Goal: Task Accomplishment & Management: Manage account settings

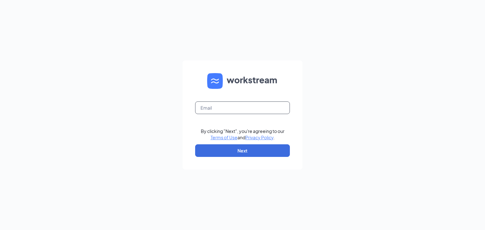
click at [230, 108] on input "text" at bounding box center [242, 108] width 95 height 13
type input "mihir@mitsagroup.com"
click at [236, 150] on button "Next" at bounding box center [242, 150] width 95 height 13
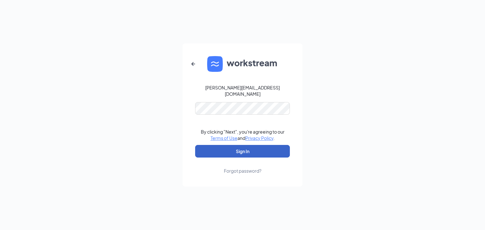
click at [253, 148] on button "Sign In" at bounding box center [242, 151] width 95 height 13
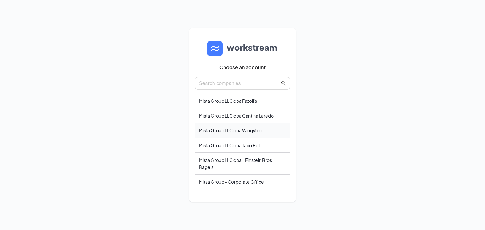
click at [250, 131] on div "Mista Group LLC dba Wingstop" at bounding box center [242, 130] width 95 height 15
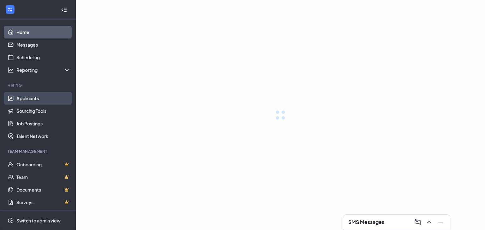
click at [26, 98] on link "Applicants" at bounding box center [43, 98] width 54 height 13
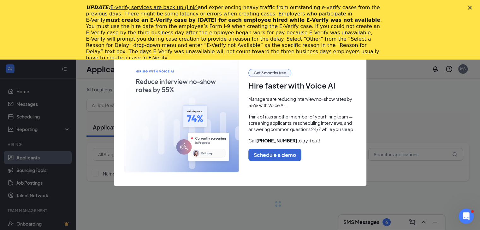
click at [472, 6] on polygon "Close" at bounding box center [470, 8] width 4 height 4
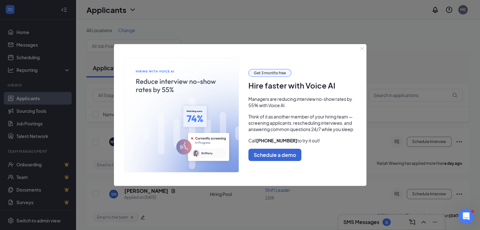
click at [362, 47] on icon "Close" at bounding box center [362, 49] width 4 height 4
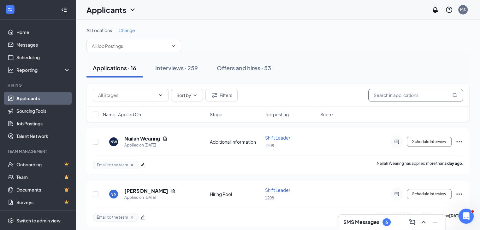
click at [381, 95] on input "text" at bounding box center [415, 95] width 95 height 13
type input "[PERSON_NAME]"
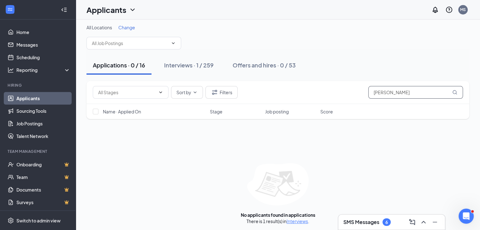
scroll to position [4, 0]
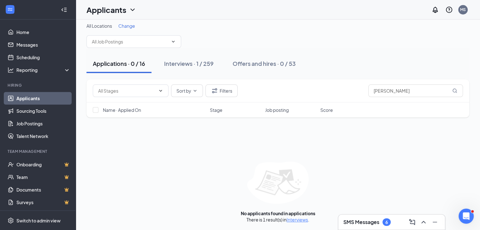
click at [358, 225] on div "SMS Messages 6" at bounding box center [391, 222] width 97 height 10
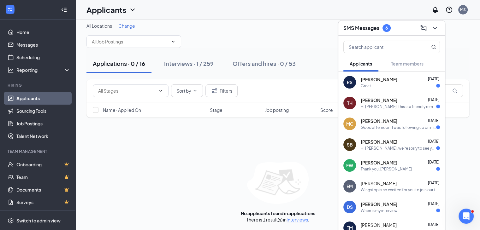
click at [414, 184] on div "[PERSON_NAME] [DATE]" at bounding box center [400, 183] width 79 height 6
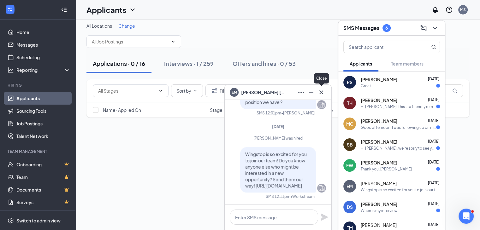
click at [322, 92] on icon "Cross" at bounding box center [321, 93] width 8 height 8
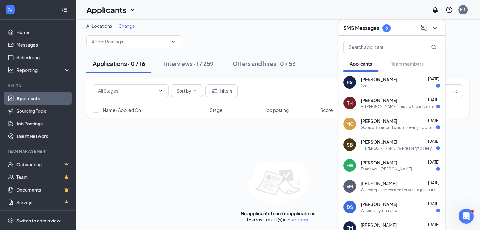
click at [433, 26] on icon "ChevronDown" at bounding box center [435, 28] width 8 height 8
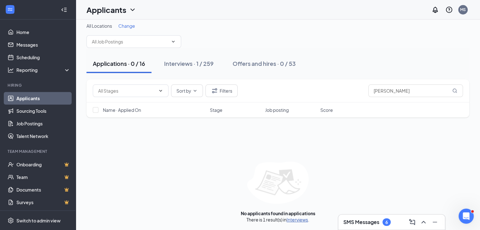
click at [302, 219] on link "Interviews" at bounding box center [296, 220] width 21 height 6
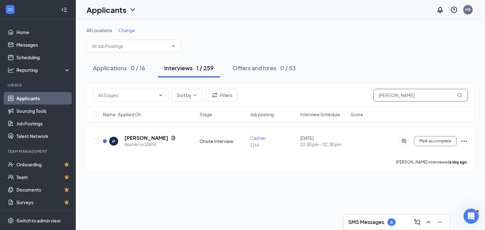
click at [379, 94] on input "[PERSON_NAME]" at bounding box center [420, 95] width 95 height 13
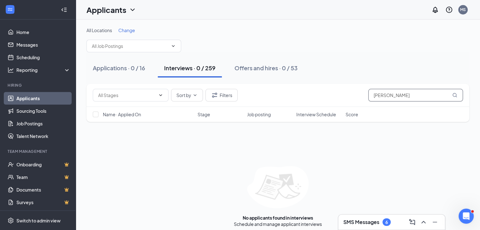
click at [443, 90] on input "[PERSON_NAME]" at bounding box center [415, 95] width 95 height 13
type input "[PERSON_NAME]"
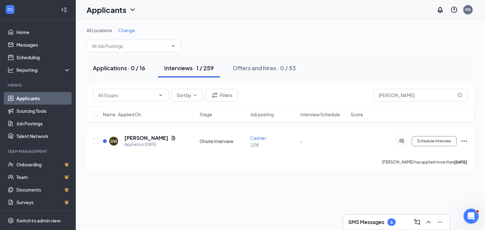
click at [128, 67] on div "Applications · 0 / 16" at bounding box center [119, 68] width 52 height 8
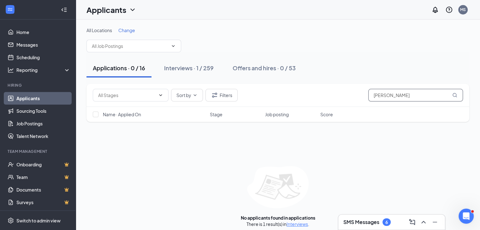
click at [405, 94] on input "[PERSON_NAME]" at bounding box center [415, 95] width 95 height 13
click at [299, 221] on link "Interviews" at bounding box center [296, 224] width 21 height 6
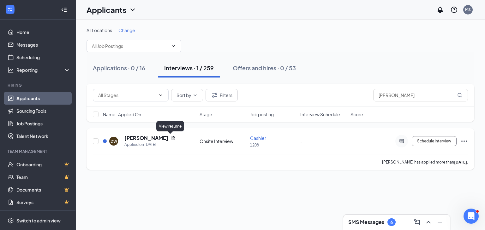
click at [172, 137] on icon "Document" at bounding box center [173, 138] width 3 height 4
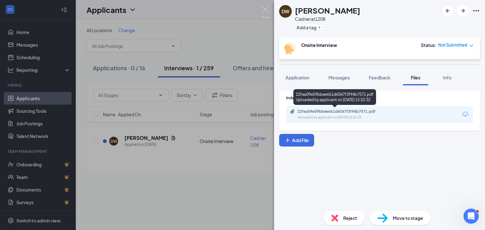
click at [324, 113] on div "22fea09e59bbee661d6047f3f94b7571.pdf" at bounding box center [341, 111] width 88 height 5
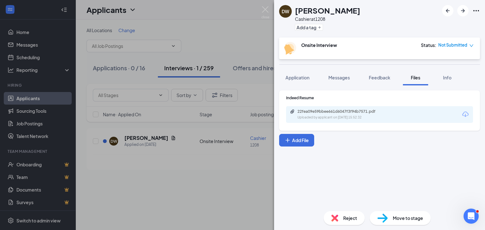
click at [254, 46] on div "DW [PERSON_NAME] Cashier at 1208 Add a tag Onsite Interview Status : Not Submit…" at bounding box center [242, 115] width 485 height 230
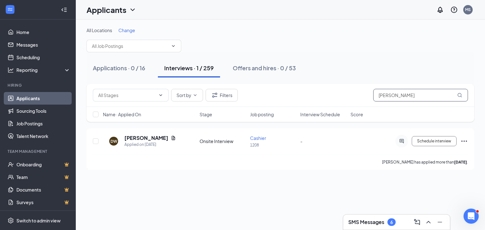
click at [400, 96] on input "[PERSON_NAME]" at bounding box center [420, 95] width 95 height 13
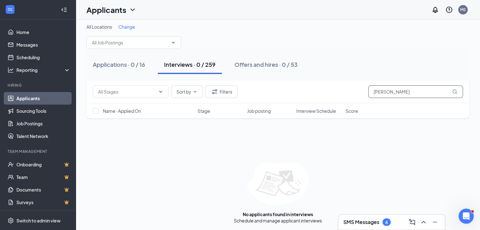
scroll to position [4, 0]
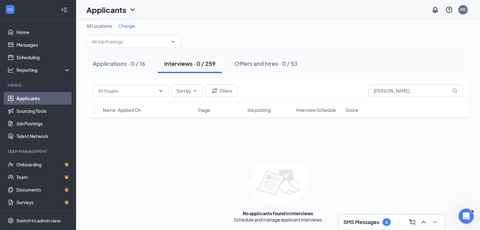
click at [61, 9] on icon "Collapse" at bounding box center [64, 10] width 6 height 6
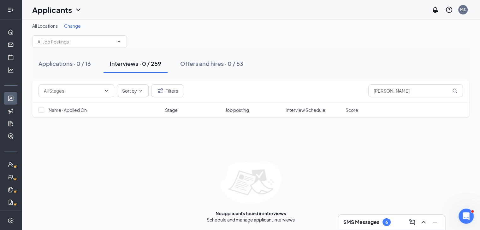
click at [9, 9] on icon "Expand" at bounding box center [11, 10] width 6 height 6
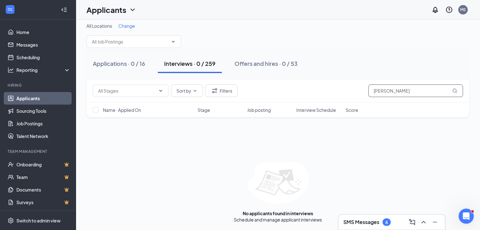
click at [422, 89] on input "[PERSON_NAME]" at bounding box center [415, 91] width 95 height 13
type input "imani"
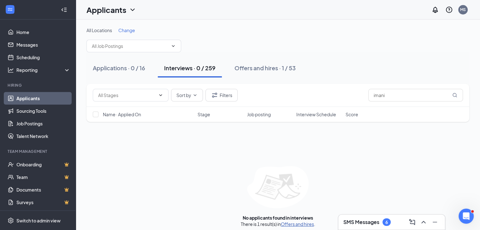
click at [293, 223] on link "Offers and hires" at bounding box center [297, 224] width 33 height 6
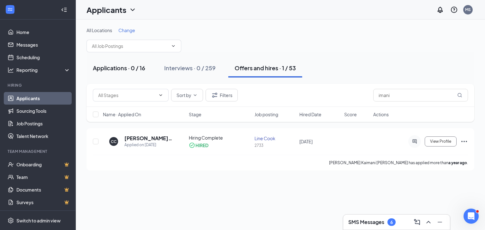
click at [114, 66] on div "Applications · 0 / 16" at bounding box center [119, 68] width 52 height 8
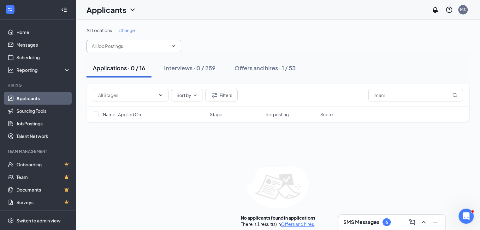
click at [139, 48] on input "text" at bounding box center [130, 46] width 76 height 7
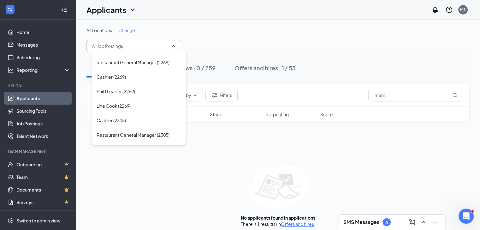
scroll to position [631, 0]
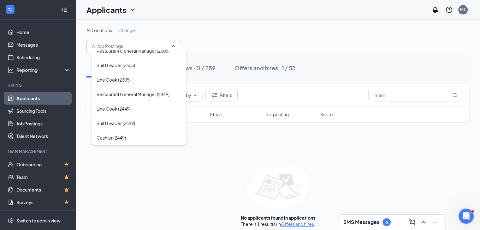
click at [251, 21] on div "All Locations Change Line Cook (1062) Cashier (1062) Restaurant General Manager…" at bounding box center [278, 127] width 404 height 215
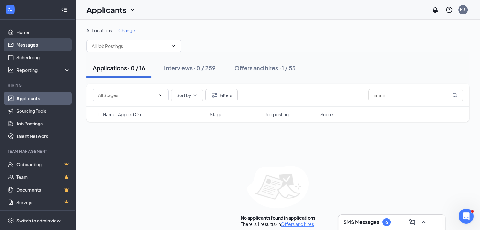
click at [34, 42] on link "Messages" at bounding box center [43, 44] width 54 height 13
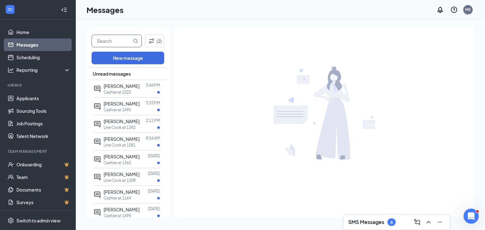
click at [122, 42] on input "text" at bounding box center [112, 41] width 40 height 12
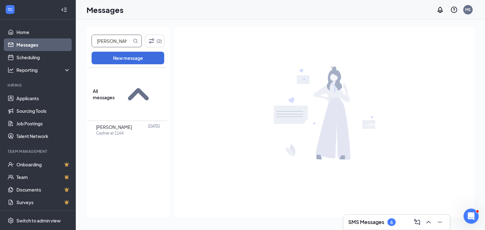
click at [95, 41] on input "[PERSON_NAME]" at bounding box center [112, 41] width 40 height 12
type input "[PERSON_NAME]"
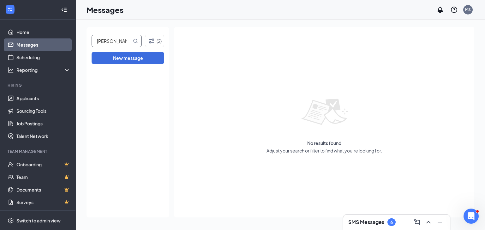
click at [130, 39] on input "[PERSON_NAME]" at bounding box center [112, 41] width 40 height 12
click at [128, 39] on input "[PERSON_NAME]" at bounding box center [112, 41] width 40 height 12
type input "[PERSON_NAME]"
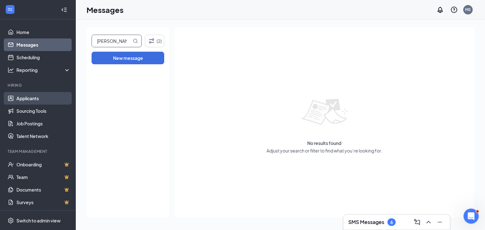
click at [29, 98] on link "Applicants" at bounding box center [43, 98] width 54 height 13
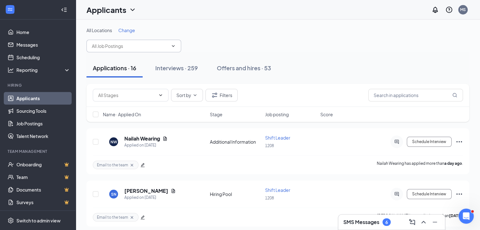
click at [167, 47] on input "text" at bounding box center [130, 46] width 76 height 7
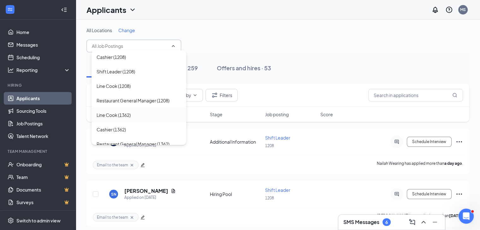
scroll to position [126, 0]
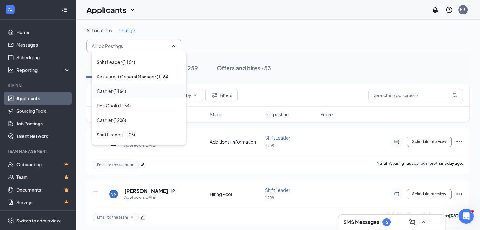
click at [135, 94] on div "Cashier (1164)" at bounding box center [139, 91] width 85 height 7
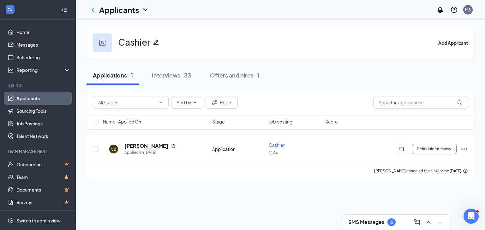
click at [139, 9] on h1 "Applicants" at bounding box center [119, 9] width 40 height 11
click at [120, 27] on link "Applicants" at bounding box center [124, 24] width 42 height 6
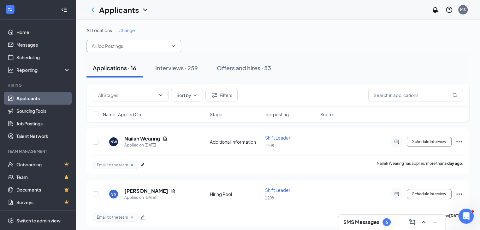
click at [138, 46] on input "text" at bounding box center [130, 46] width 76 height 7
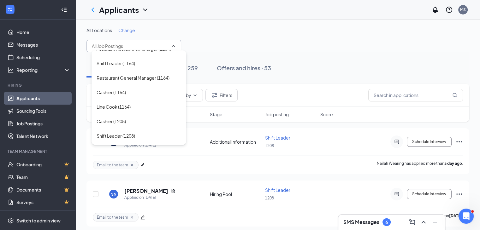
scroll to position [126, 0]
click at [148, 61] on div "Shift Leader (1164)" at bounding box center [139, 62] width 85 height 7
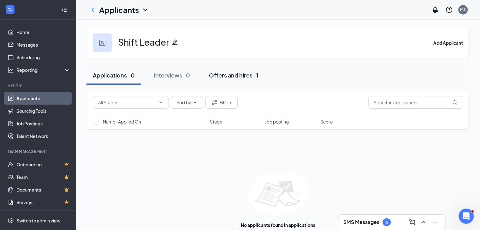
click at [248, 76] on div "Offers and hires · 1" at bounding box center [234, 75] width 50 height 8
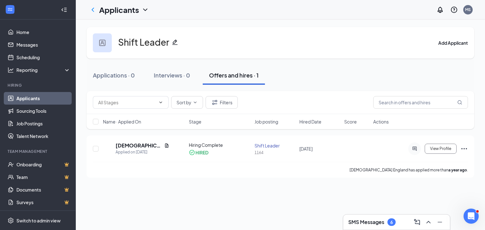
click at [131, 11] on h1 "Applicants" at bounding box center [119, 9] width 40 height 11
click at [131, 37] on link "Archived applicants" at bounding box center [124, 33] width 42 height 6
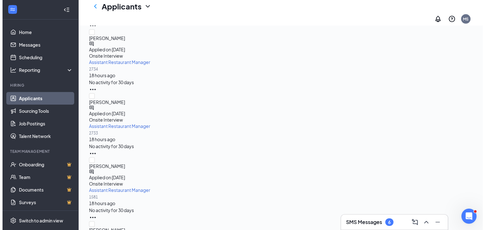
scroll to position [164, 0]
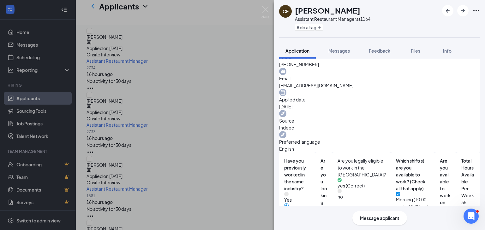
scroll to position [207, 0]
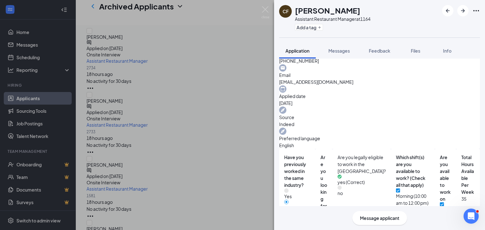
click at [172, 164] on div "CF [PERSON_NAME] Assistant Restaurant Manager at 1164 Add a tag Application Mes…" at bounding box center [242, 115] width 485 height 230
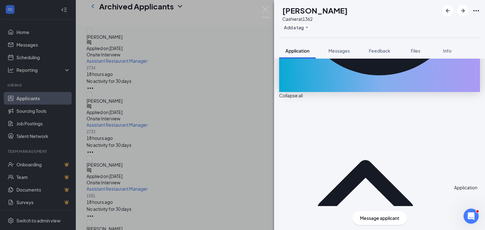
scroll to position [188, 0]
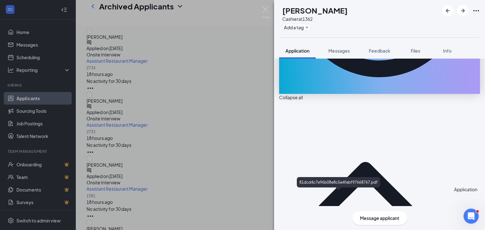
click at [171, 157] on div "LJ Lyric [PERSON_NAME] at 1362 Add a tag Application Messages Feedback Files In…" at bounding box center [242, 115] width 485 height 230
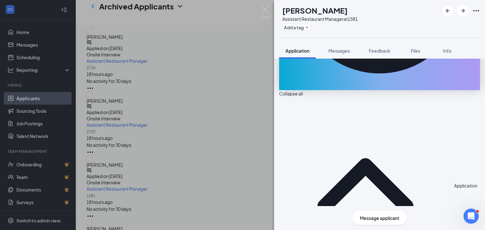
scroll to position [225, 0]
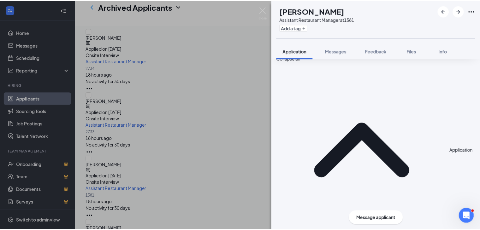
scroll to position [222, 0]
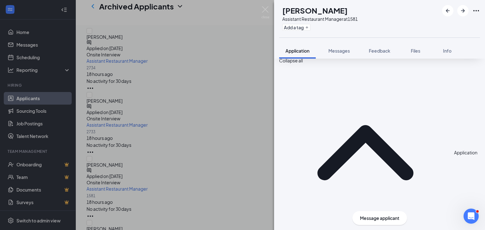
click at [197, 109] on div "[PERSON_NAME] Assistant Restaurant Manager at 1581 Add a tag Application Messag…" at bounding box center [242, 115] width 485 height 230
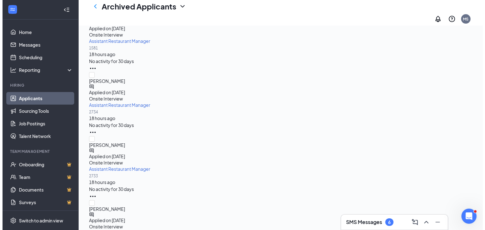
scroll to position [101, 0]
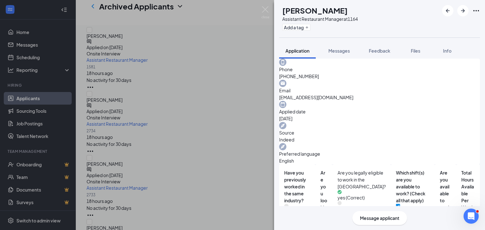
scroll to position [207, 0]
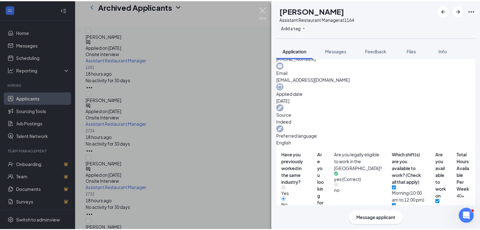
scroll to position [205, 0]
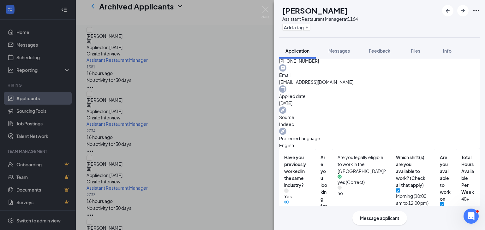
click at [237, 106] on div "[PERSON_NAME] Assistant Restaurant Manager at 1164 Add a tag Application Messag…" at bounding box center [242, 115] width 485 height 230
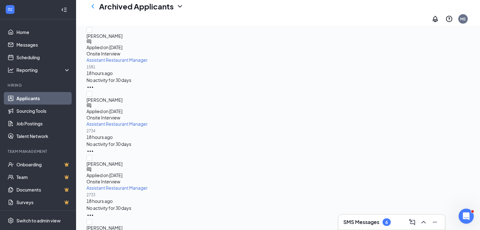
click at [91, 230] on icon "ChatActive" at bounding box center [89, 234] width 4 height 4
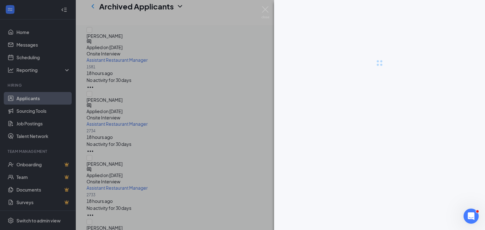
click at [173, 115] on div at bounding box center [242, 115] width 485 height 230
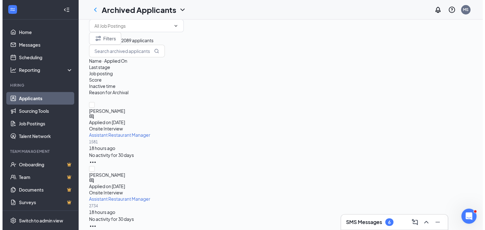
scroll to position [6, 0]
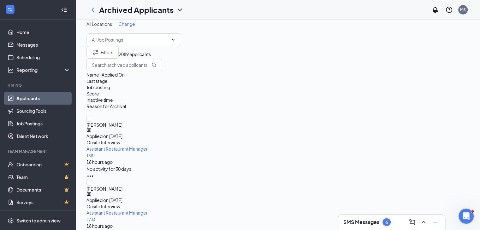
click at [91, 128] on icon "ChatActive" at bounding box center [89, 130] width 4 height 4
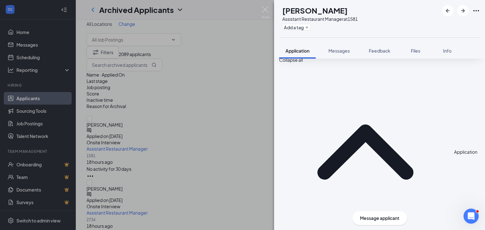
scroll to position [225, 0]
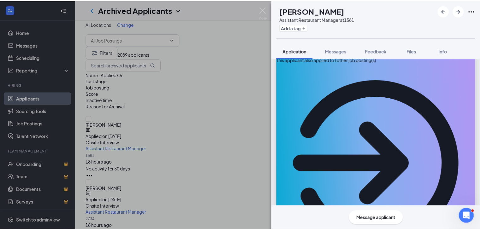
scroll to position [0, 0]
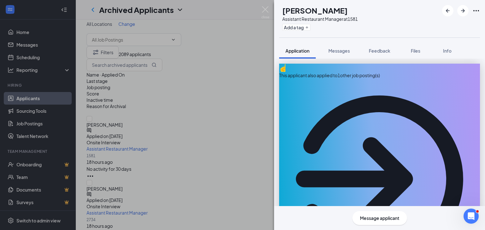
click at [256, 119] on div "DH [PERSON_NAME] Assistant Restaurant Manager at 1581 Add a tag Application Mes…" at bounding box center [242, 115] width 485 height 230
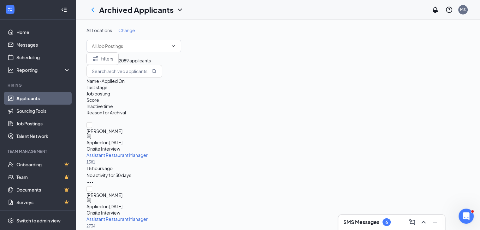
click at [126, 32] on span "Change" at bounding box center [126, 30] width 17 height 6
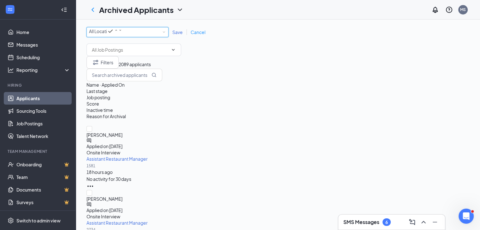
click at [122, 35] on div "All Locations" at bounding box center [105, 31] width 33 height 8
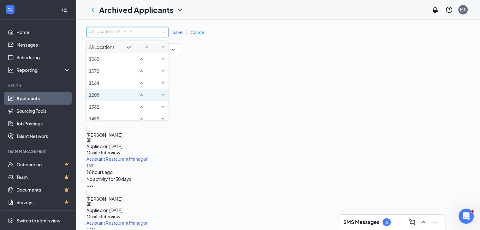
scroll to position [32, 0]
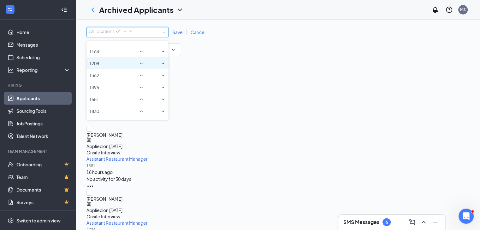
click at [120, 69] on li "1208" at bounding box center [127, 63] width 82 height 12
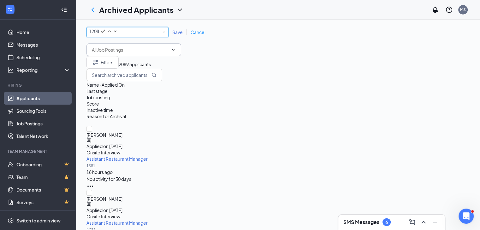
click at [164, 53] on input "text" at bounding box center [130, 49] width 76 height 7
click at [205, 55] on div "All Locations 1208 Save Cancel Line Cook (1062) Cashier (1062) Restaurant Gener…" at bounding box center [277, 41] width 383 height 29
click at [179, 32] on span "Save" at bounding box center [177, 32] width 10 height 6
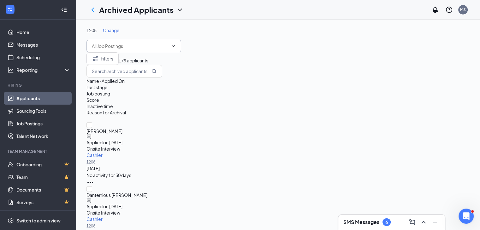
click at [131, 46] on input "text" at bounding box center [130, 46] width 76 height 7
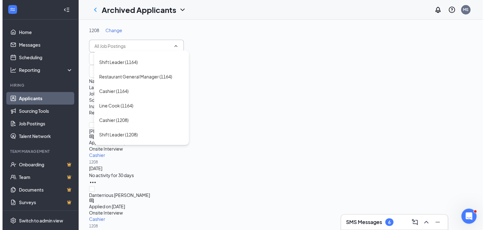
scroll to position [158, 0]
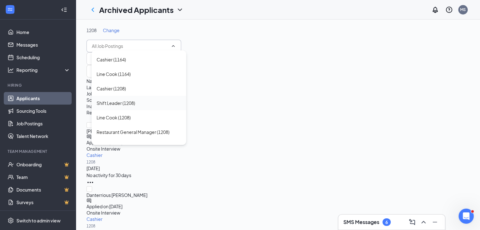
click at [129, 102] on div "Shift Leader (1208)" at bounding box center [116, 103] width 38 height 7
type input "Shift Leader (1208)"
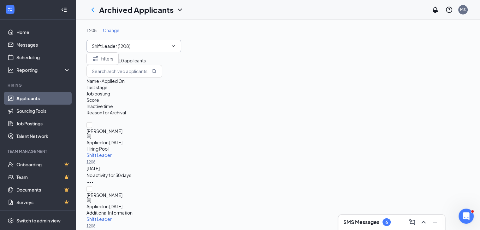
click at [91, 134] on icon "ChatActive" at bounding box center [88, 136] width 5 height 5
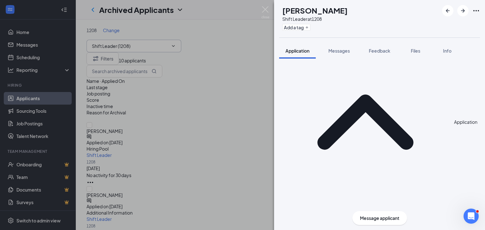
scroll to position [95, 0]
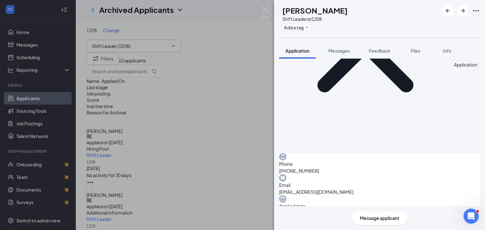
click at [170, 132] on div "[PERSON_NAME] Shift Leader at 1208 Add a tag Application Messages Feedback File…" at bounding box center [242, 115] width 485 height 230
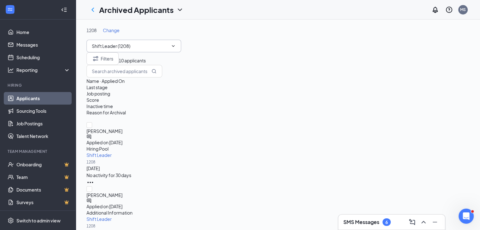
click at [91, 199] on icon "ChatActive" at bounding box center [89, 201] width 4 height 4
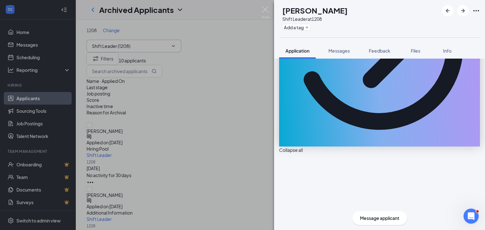
scroll to position [139, 0]
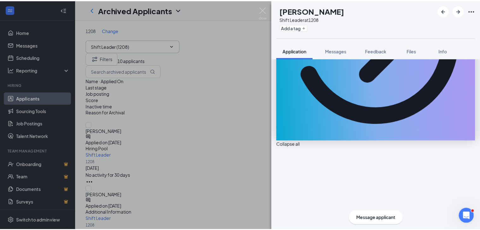
scroll to position [136, 0]
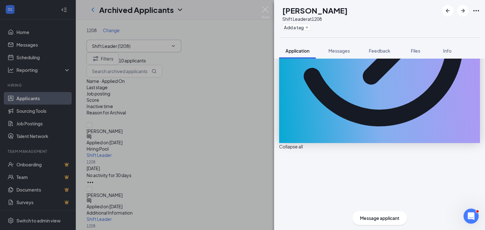
click at [216, 83] on div "TS [PERSON_NAME] Shift Leader at 1208 Add a tag Application Messages Feedback F…" at bounding box center [242, 115] width 485 height 230
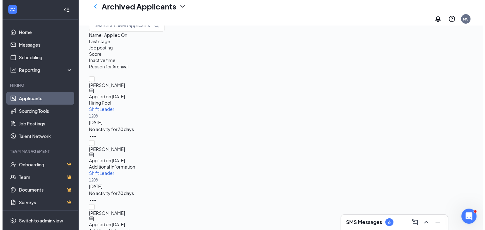
scroll to position [63, 0]
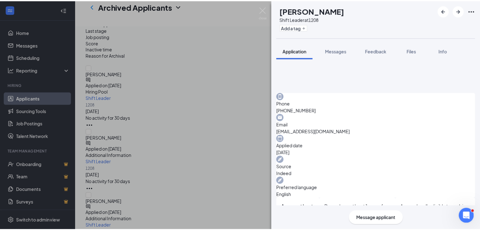
scroll to position [158, 0]
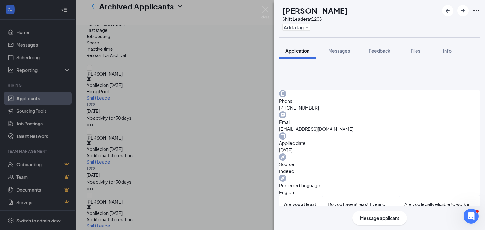
click at [194, 138] on div "AR [PERSON_NAME] Shift Leader at 1208 Add a tag Application Messages Feedback F…" at bounding box center [242, 115] width 485 height 230
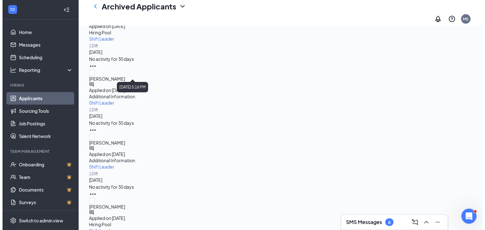
scroll to position [126, 0]
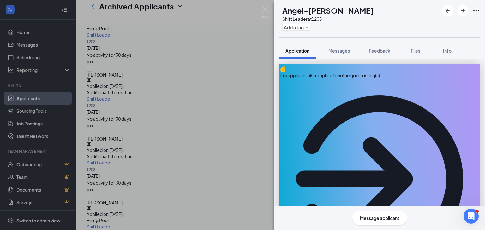
scroll to position [139, 0]
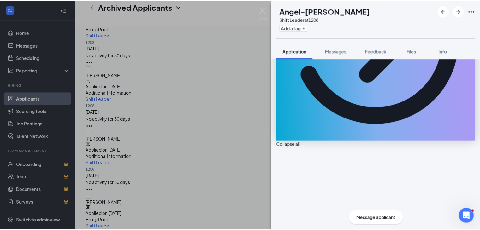
scroll to position [136, 0]
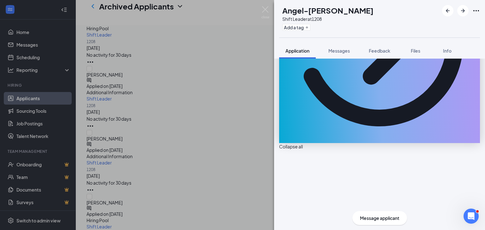
click at [211, 100] on div "AH Angel-[PERSON_NAME] Shift Leader at 1208 Add a tag Application Messages Feed…" at bounding box center [242, 115] width 485 height 230
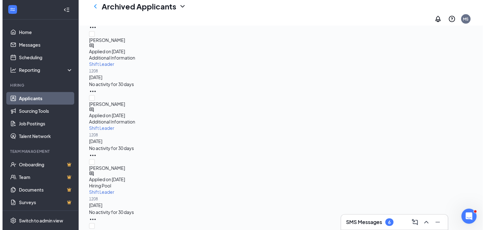
scroll to position [162, 0]
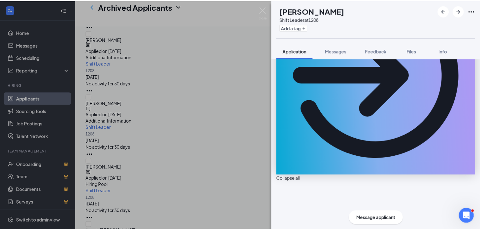
scroll to position [221, 0]
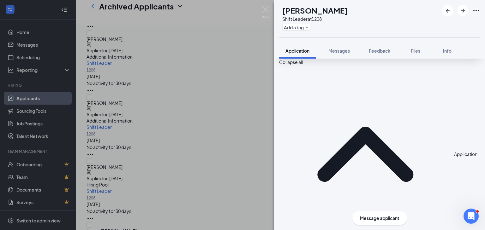
click at [167, 109] on div "PM [PERSON_NAME] Shift Leader at 1208 Add a tag Application Messages Feedback F…" at bounding box center [242, 115] width 485 height 230
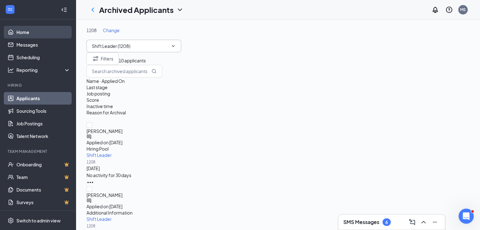
click at [36, 31] on link "Home" at bounding box center [43, 32] width 54 height 13
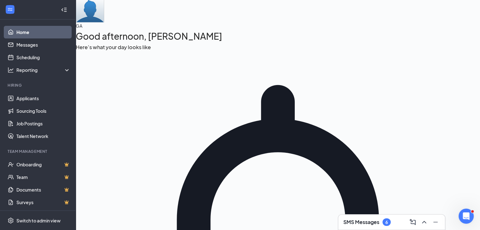
scroll to position [44, 0]
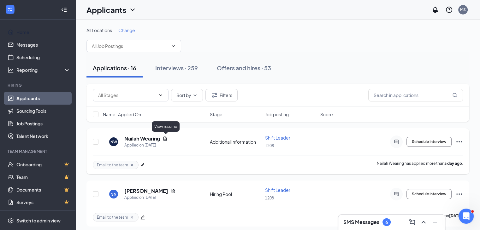
click at [165, 139] on icon "Document" at bounding box center [164, 138] width 5 height 5
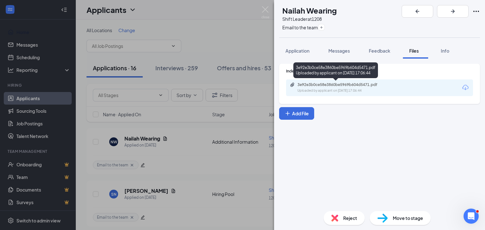
click at [342, 88] on div "Uploaded by applicant on [DATE] 17:06:44" at bounding box center [344, 90] width 95 height 5
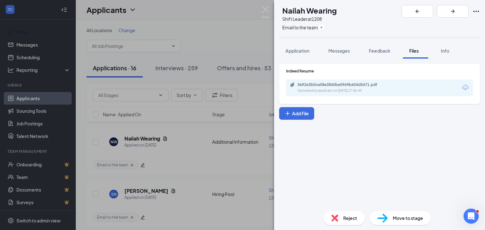
click at [214, 144] on div "NW Nailah Wearing Shift Leader at 1208 Email to the team Application Messages F…" at bounding box center [242, 115] width 485 height 230
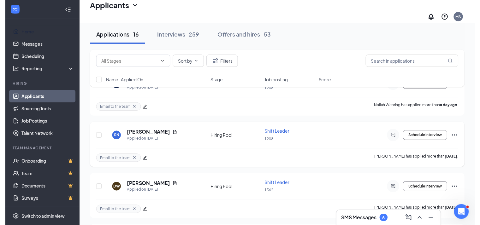
scroll to position [63, 0]
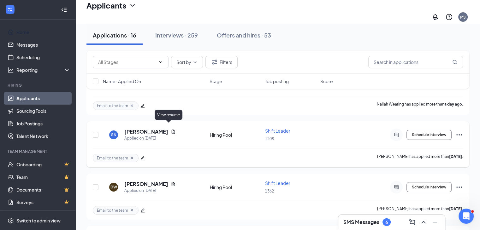
click at [171, 129] on icon "Document" at bounding box center [173, 131] width 5 height 5
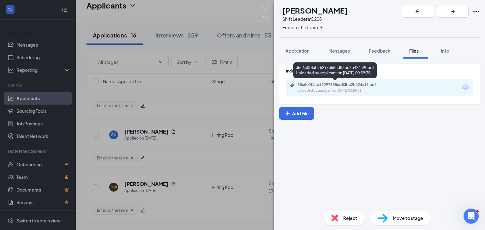
click at [332, 88] on div "Uploaded by applicant on [DATE] 00:59:39" at bounding box center [344, 90] width 95 height 5
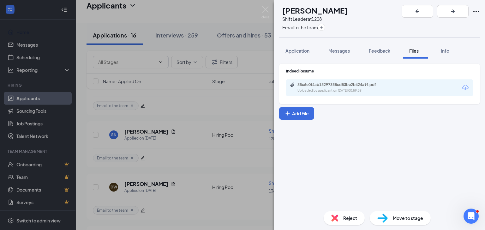
click at [180, 101] on div "SN [PERSON_NAME] Shift Leader at 1208 Email to the team Application Messages Fe…" at bounding box center [242, 115] width 485 height 230
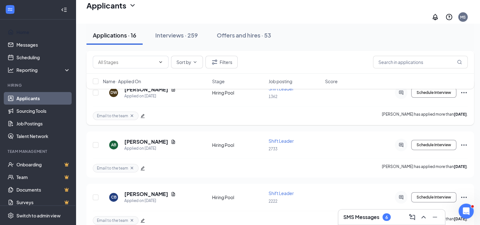
scroll to position [126, 0]
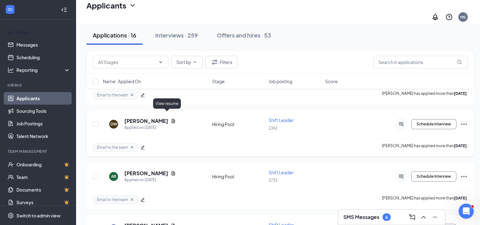
click at [171, 119] on icon "Document" at bounding box center [173, 121] width 5 height 5
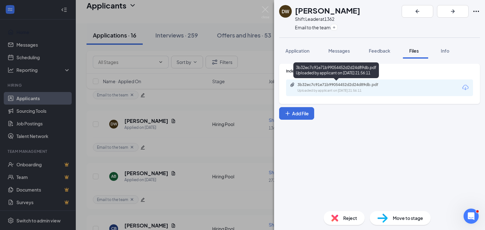
click at [331, 90] on div "Uploaded by applicant on [DATE] 21:56:11" at bounding box center [344, 90] width 95 height 5
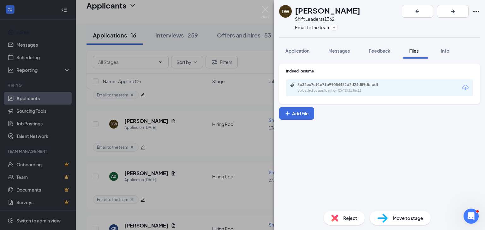
click at [387, 90] on div "Uploaded by applicant on [DATE] 21:56:11" at bounding box center [344, 90] width 95 height 5
click at [231, 123] on div "DW [PERSON_NAME] Shift Leader at 1362 Email to the team Application Messages Fe…" at bounding box center [242, 115] width 485 height 230
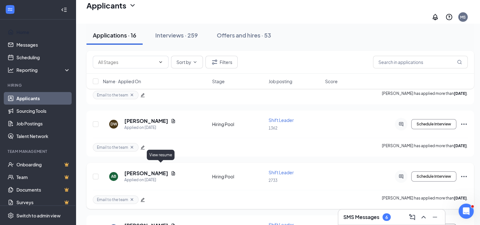
click at [172, 171] on icon "Document" at bounding box center [173, 173] width 3 height 4
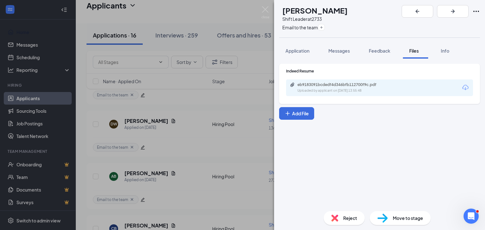
click at [347, 87] on div "eb9183091bcdedf4d346bfb112700f9c.pdf" at bounding box center [341, 84] width 88 height 5
click at [206, 106] on div "AB [PERSON_NAME] Shift Leader at 2733 Email to the team Application Messages Fe…" at bounding box center [242, 115] width 485 height 230
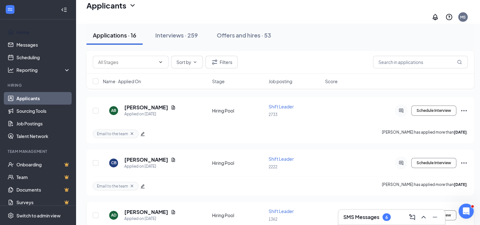
scroll to position [189, 0]
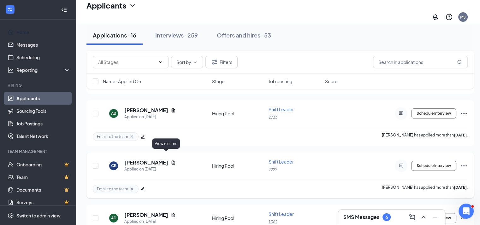
click at [171, 160] on icon "Document" at bounding box center [173, 162] width 5 height 5
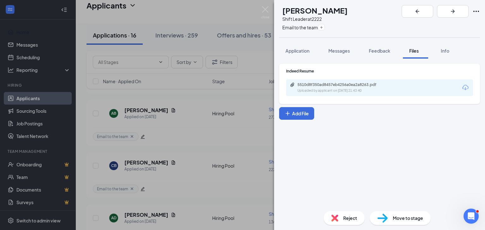
click at [344, 90] on div "Uploaded by applicant on [DATE] 21:43:40" at bounding box center [344, 90] width 95 height 5
click at [206, 124] on div "CB [PERSON_NAME] Shift Leader at 2222 Email to the team Application Messages Fe…" at bounding box center [242, 115] width 485 height 230
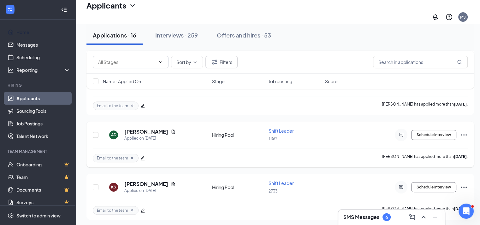
scroll to position [284, 0]
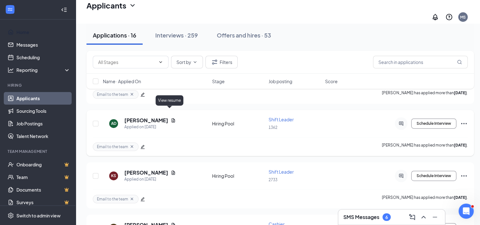
click at [171, 118] on icon "Document" at bounding box center [173, 120] width 5 height 5
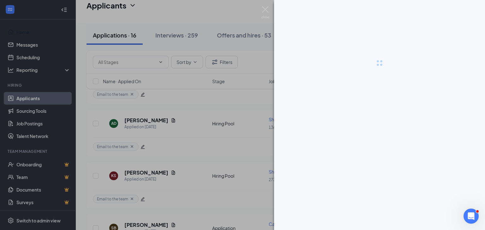
click at [212, 133] on div at bounding box center [242, 115] width 485 height 230
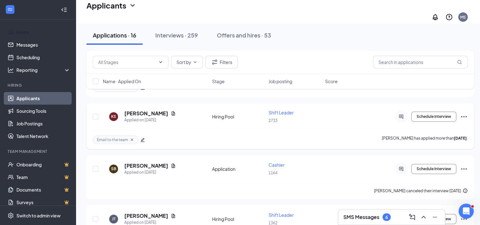
scroll to position [347, 0]
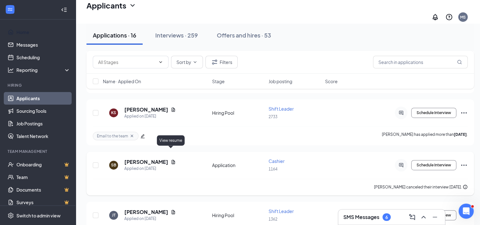
click at [171, 160] on icon "Document" at bounding box center [173, 162] width 5 height 5
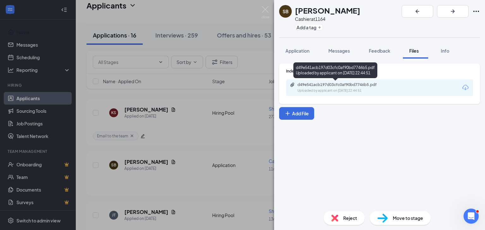
click at [313, 92] on div "Uploaded by applicant on [DATE] 22:44:51" at bounding box center [344, 90] width 95 height 5
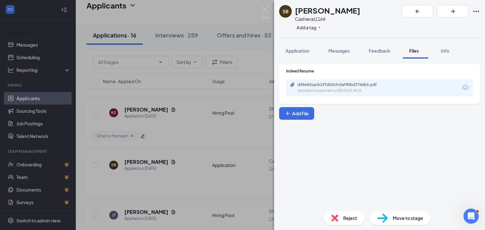
click at [214, 160] on div "SB [PERSON_NAME] Cashier at 1164 Add a tag Application Messages Feedback Files …" at bounding box center [242, 115] width 485 height 230
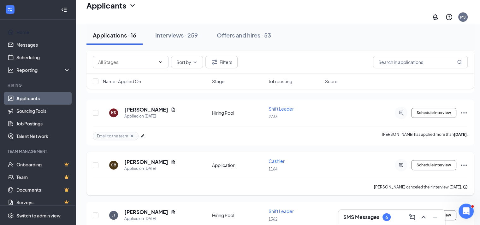
scroll to position [442, 0]
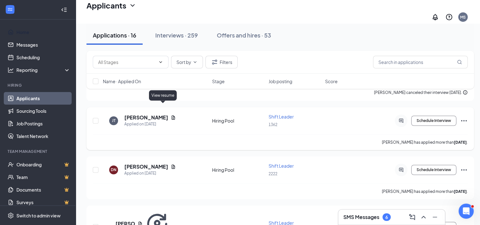
click at [171, 115] on icon "Document" at bounding box center [173, 117] width 5 height 5
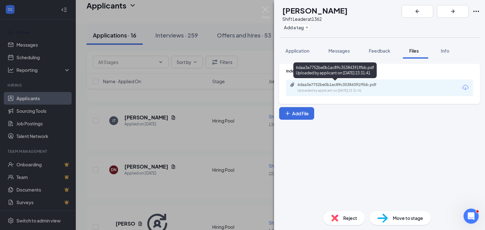
click at [319, 90] on div "Uploaded by applicant on [DATE] 23:31:41" at bounding box center [344, 90] width 95 height 5
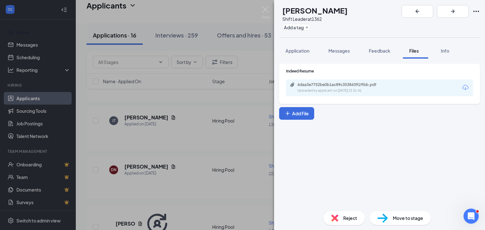
click at [208, 94] on div "[PERSON_NAME] [PERSON_NAME] Leader at 1362 Add a tag Application Messages Feedb…" at bounding box center [242, 115] width 485 height 230
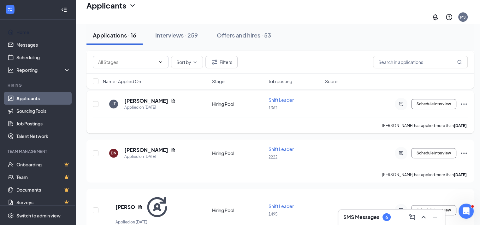
scroll to position [473, 0]
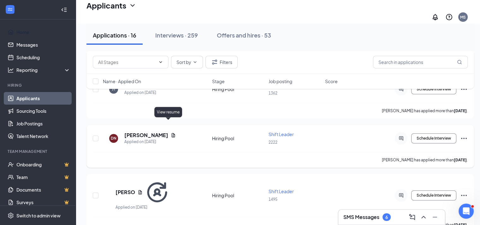
click at [172, 133] on icon "Document" at bounding box center [173, 135] width 3 height 4
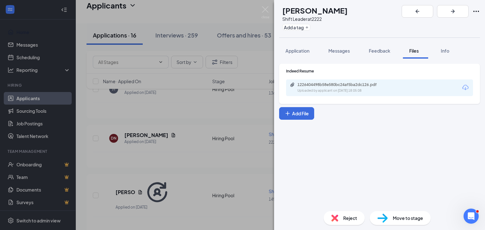
click at [336, 88] on div "Uploaded by applicant on [DATE] 18:05:08" at bounding box center [344, 90] width 95 height 5
click at [250, 80] on div "[PERSON_NAME] Shift Leader at 2222 Add a tag Application Messages Feedback File…" at bounding box center [242, 115] width 485 height 230
